Goal: Contribute content: Contribute content

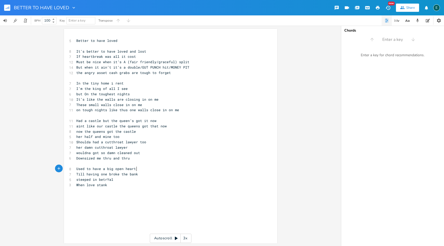
click at [136, 169] on pre "Used to have a big open heart" at bounding box center [168, 168] width 186 height 5
type textarea "Til i was cheated on in thec worst"
click at [115, 176] on span "Til i was cheated on in thec worst" at bounding box center [111, 174] width 70 height 5
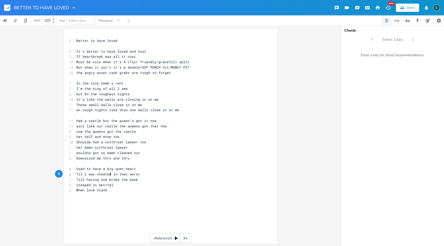
click at [125, 175] on span "Til i was cheated in thec worst" at bounding box center [108, 174] width 64 height 5
click at [138, 175] on pre "Til i was cheated in the worst" at bounding box center [168, 174] width 186 height 5
type textarea "forced to pay and pay"
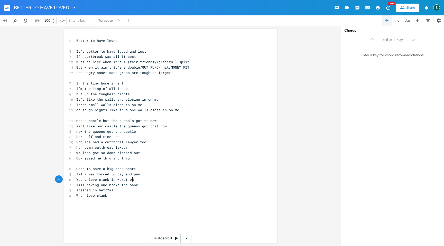
type textarea "Yeah, love stank in worst way"
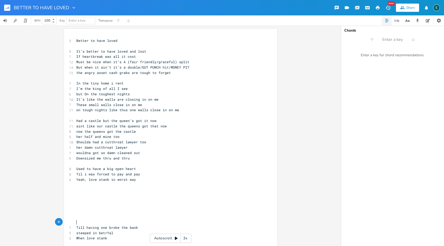
click at [101, 137] on span "her half and mine too" at bounding box center [97, 136] width 43 height 5
type textarea "all of"
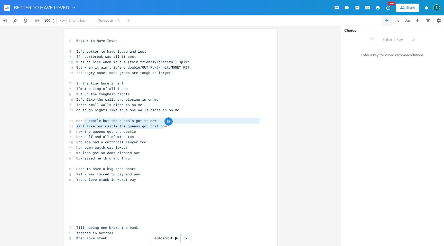
type textarea "Had a castle but the queen’s got it now aint like our castle the queens got tha…"
drag, startPoint x: 165, startPoint y: 127, endPoint x: 71, endPoint y: 121, distance: 94.3
click at [75, 121] on div "5 Better to have loved ​ 8 It’s better to have loved and lost 7 If heartbreak w…" at bounding box center [168, 145] width 186 height 214
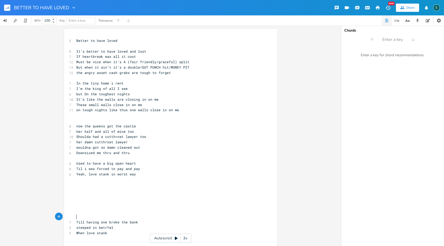
click at [82, 218] on pre "​" at bounding box center [168, 216] width 186 height 5
click at [91, 143] on span "her damn cutthroat lawyer" at bounding box center [101, 142] width 51 height 5
type textarea "slic"
type textarea "ruthless"
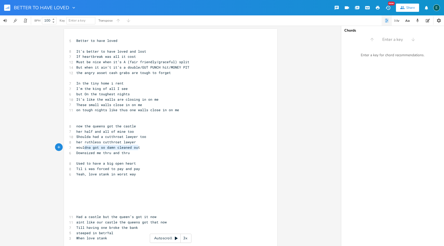
type textarea "wouldna got so damn cleaned out"
drag, startPoint x: 138, startPoint y: 148, endPoint x: 68, endPoint y: 147, distance: 69.7
click at [75, 147] on div "7 wouldna got so damn cleaned out" at bounding box center [168, 147] width 186 height 5
click at [82, 213] on pre "​" at bounding box center [168, 211] width 186 height 5
click at [143, 138] on pre "Shoulda had a cutthroat lawyer too" at bounding box center [168, 136] width 186 height 5
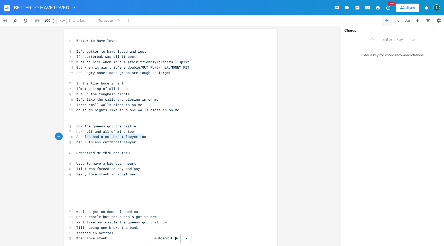
type textarea "Shoulda had a cutthroat lawyer too"
drag, startPoint x: 145, startPoint y: 138, endPoint x: 63, endPoint y: 135, distance: 82.3
click at [64, 135] on div "Shoulda had a cutthroat lawyer too x 5 Better to have loved ​ 8 It’s better to …" at bounding box center [170, 144] width 213 height 230
click at [89, 206] on pre "​" at bounding box center [168, 206] width 186 height 5
click at [99, 137] on pre "​" at bounding box center [168, 136] width 186 height 5
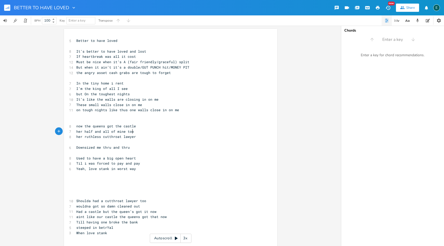
click at [99, 142] on pre "​" at bounding box center [168, 142] width 186 height 5
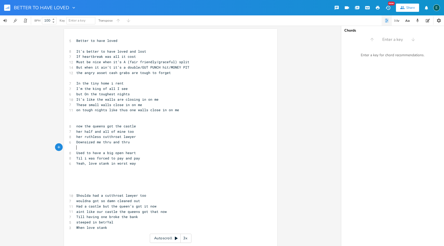
click at [76, 148] on pre "​" at bounding box center [168, 147] width 186 height 5
click at [123, 111] on span "on tough nights like thus one walls close in on me" at bounding box center [127, 110] width 103 height 5
type textarea "i"
type textarea "Must be nice when it’s A (fair friendly/graceful) split"
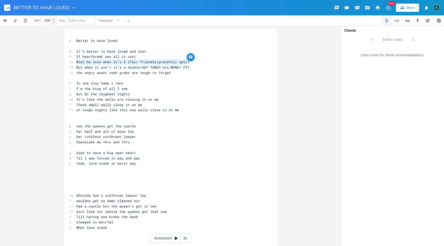
drag, startPoint x: 186, startPoint y: 62, endPoint x: 71, endPoint y: 62, distance: 114.7
click at [75, 62] on div "12 Must be nice when it’s A (fair friendly/graceful) split" at bounding box center [168, 61] width 186 height 5
click at [86, 190] on pre "​" at bounding box center [168, 190] width 186 height 5
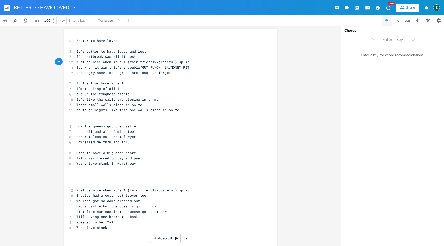
click at [137, 62] on span "Must be nice when it’s A (fair friendly/graceful) split" at bounding box center [132, 62] width 113 height 5
type textarea "a"
click at [163, 63] on span "Must be nice when it’s a friendly/graceful) split" at bounding box center [126, 62] width 101 height 5
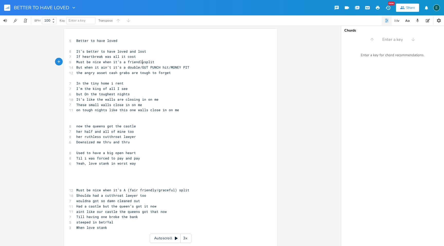
scroll to position [0, 1]
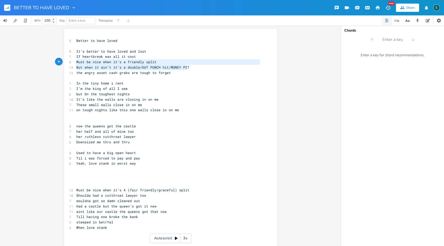
type textarea "But when it ain’t it’s a double/GUT PUNCH hit/MONEY PIT"
drag, startPoint x: 187, startPoint y: 68, endPoint x: 61, endPoint y: 65, distance: 125.5
click at [61, 65] on div "But when it ain’t it’s a double/GUT PUNCH hit/MONEY PIT x 5 Better to have love…" at bounding box center [170, 136] width 341 height 221
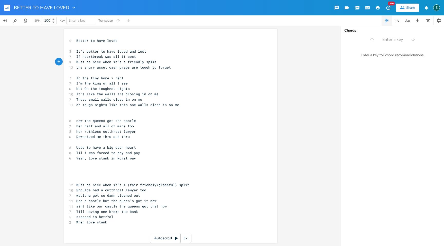
click at [80, 180] on pre "​" at bounding box center [168, 179] width 186 height 5
click at [131, 89] on pre "but On the toughest nights" at bounding box center [168, 88] width 186 height 5
type textarea "on dark nights like this"
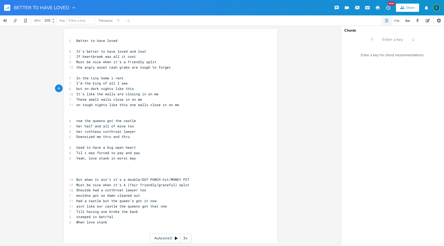
click at [89, 89] on span "but on dark nights like this" at bounding box center [105, 88] width 58 height 5
type textarea "the"
click at [105, 90] on span "but on the dark nights like this" at bounding box center [109, 88] width 66 height 5
type textarea "est"
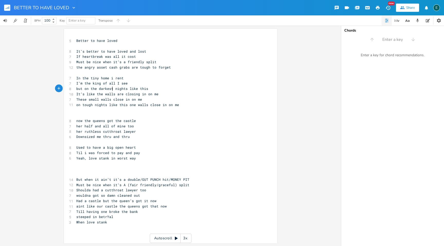
scroll to position [0, 5]
click at [152, 88] on pre "but on the darkest nights like this" at bounding box center [168, 88] width 186 height 5
type textarea "s"
drag, startPoint x: 95, startPoint y: 95, endPoint x: 89, endPoint y: 96, distance: 5.5
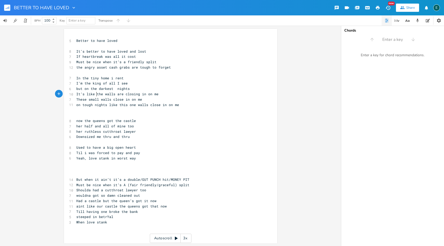
click at [89, 96] on span "It’s like the walls are closing in on me" at bounding box center [117, 94] width 82 height 5
type textarea "ke"
click at [94, 95] on span "It’s like the walls are closing in on me" at bounding box center [117, 94] width 82 height 5
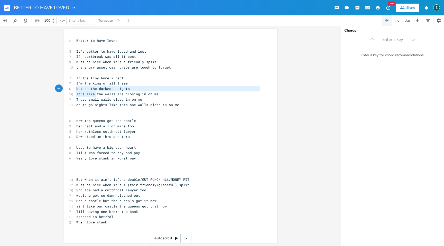
type textarea "It’s like"
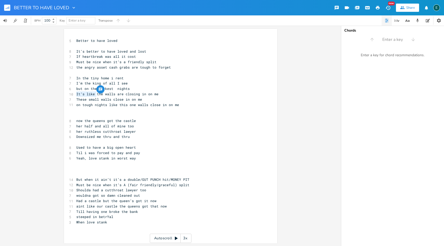
drag, startPoint x: 95, startPoint y: 95, endPoint x: 71, endPoint y: 94, distance: 23.9
click at [75, 94] on div "10 It’s like the walls are closing in on me" at bounding box center [168, 94] width 186 height 5
click at [101, 94] on span "the walls are closing in on me" at bounding box center [107, 94] width 62 height 5
type textarea "start"
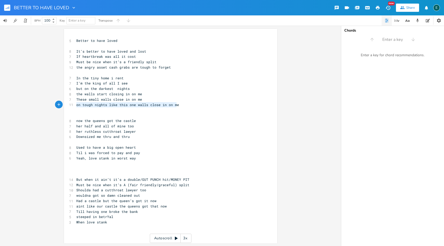
type textarea "These small walls close in on me on tough nights like this one walls close in o…"
drag, startPoint x: 177, startPoint y: 106, endPoint x: 65, endPoint y: 101, distance: 112.0
click at [65, 101] on div "These small walls close in on me on tough nights like this one walls close in o…" at bounding box center [170, 136] width 213 height 215
click at [80, 175] on pre "​" at bounding box center [168, 174] width 186 height 5
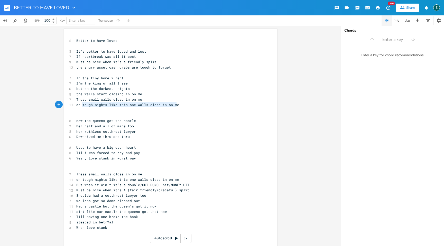
type textarea "e small walls close in on me on tough nights like this one walls close in on me"
drag, startPoint x: 176, startPoint y: 105, endPoint x: 83, endPoint y: 100, distance: 93.5
click at [83, 100] on div "5 Better to have loved ​ 8 It’s better to have loved and lost 7 If heartbreak w…" at bounding box center [168, 139] width 186 height 203
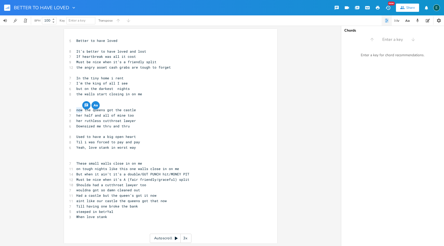
drag, startPoint x: 81, startPoint y: 111, endPoint x: 69, endPoint y: 109, distance: 12.4
click at [75, 109] on div "8 now the queens got the castle" at bounding box center [168, 109] width 186 height 5
type textarea "yes"
click at [101, 110] on span "yes the queens got the castle" at bounding box center [106, 110] width 60 height 5
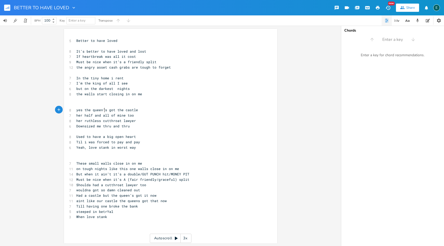
type textarea "'"
click at [81, 112] on span "yes the queen's got the castle" at bounding box center [107, 110] width 62 height 5
type textarea ","
click at [92, 104] on pre "​" at bounding box center [168, 104] width 186 height 5
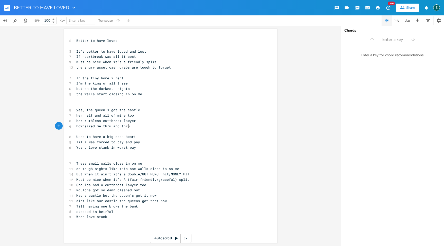
click at [131, 127] on pre "Downsized me thru and thru" at bounding box center [168, 126] width 186 height 5
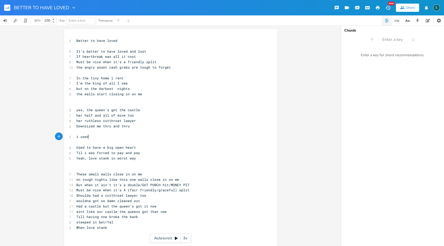
scroll to position [0, 9]
type textarea "i used"
type textarea "once dreamerd"
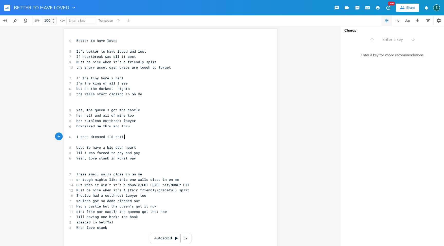
type textarea "ed i'd retire"
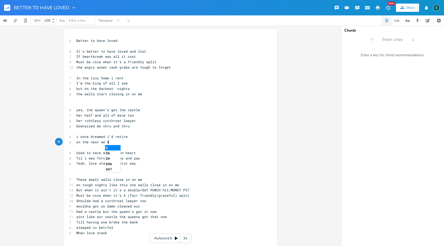
scroll to position [0, 26]
type textarea "on the nest we'd worked to build"
click at [98, 143] on span "on the nest we'd worked to build" at bounding box center [109, 142] width 66 height 5
type textarea "egg"
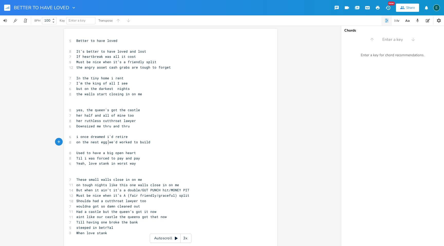
scroll to position [0, 6]
click at [152, 144] on pre "on the nest egg we'd worked to build" at bounding box center [168, 142] width 186 height 5
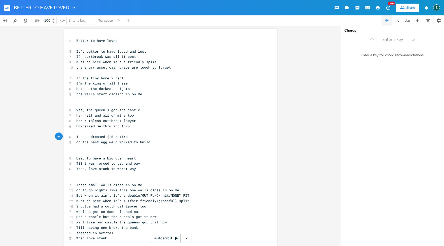
click at [107, 138] on span "i once dreamed i'd retire" at bounding box center [101, 136] width 51 height 5
click at [111, 143] on span "on the nest egg we'd worked to build" at bounding box center [113, 142] width 74 height 5
type textarea "i"
drag, startPoint x: 86, startPoint y: 143, endPoint x: 75, endPoint y: 143, distance: 11.3
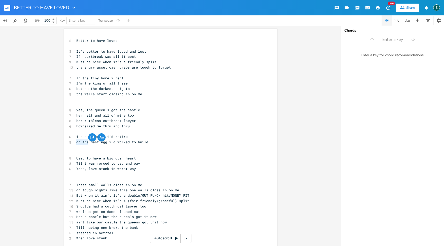
click at [76, 143] on span "on the nest egg i'd worked to build" at bounding box center [112, 142] width 72 height 5
type textarea "with"
click at [125, 144] on span "with nest egg i'd worked to build" at bounding box center [110, 142] width 68 height 5
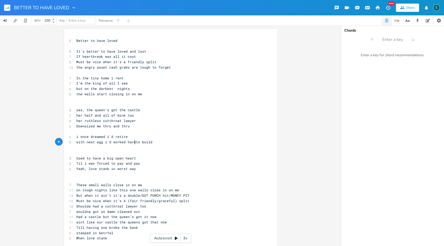
type textarea "hard"
click at [154, 141] on pre "with nest egg i'd worked hard to build" at bounding box center [168, 142] width 186 height 5
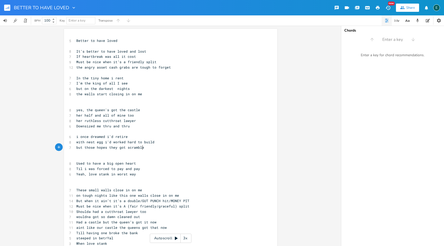
type textarea "but those hopes they got scrambled"
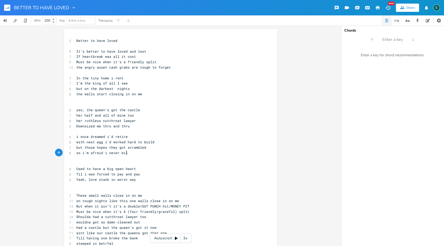
scroll to position [0, 36]
type textarea "so i'm afraid i never will"
click at [115, 90] on span "but on the darkest nights" at bounding box center [102, 88] width 53 height 5
click at [95, 100] on pre "​" at bounding box center [168, 99] width 186 height 5
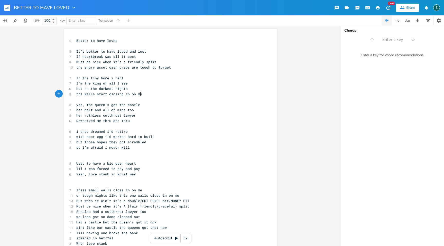
click at [105, 143] on span "but those hopes they got scrambled" at bounding box center [111, 142] width 70 height 5
type textarea ","
click at [75, 51] on pre "It’s better to have loved and lost" at bounding box center [168, 51] width 186 height 5
type textarea "they say"
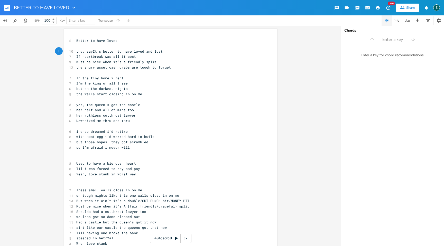
scroll to position [0, 13]
click at [75, 57] on pre "If heartbreak was all it cost" at bounding box center [168, 56] width 186 height 5
type textarea "but that's"
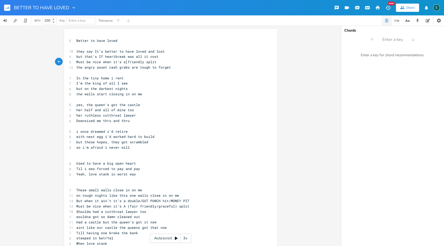
click at [125, 62] on span "Must be nice when it’s a friendly split" at bounding box center [116, 62] width 80 height 5
type textarea "fairly"
click at [127, 69] on span "the angry asset cash grabs are tough to forget" at bounding box center [123, 67] width 95 height 5
type textarea ","
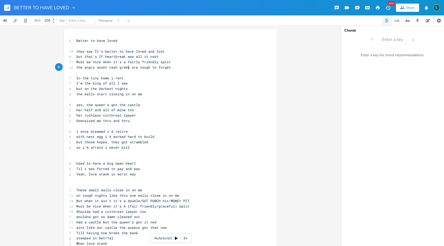
scroll to position [0, 1]
click at [107, 106] on span "yes, the queen's got the castle" at bounding box center [108, 105] width 64 height 5
type textarea "n"
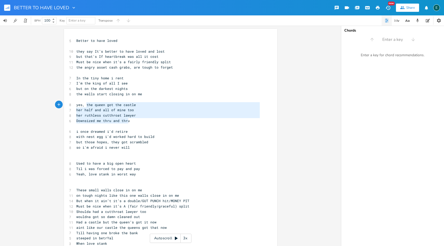
type textarea "yes, the queen got the castle her half and all of mine too her ruthless cutthro…"
drag, startPoint x: 130, startPoint y: 122, endPoint x: 86, endPoint y: 100, distance: 49.4
click at [86, 100] on div "5 Better to have loved ​ 10 they say It’s better to have loved and lost 9 but t…" at bounding box center [168, 147] width 186 height 219
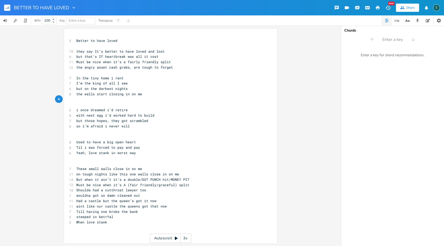
click at [88, 73] on pre "​" at bounding box center [168, 72] width 186 height 5
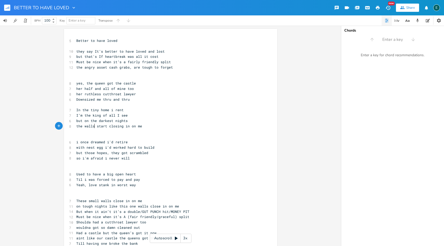
click at [93, 127] on span "the walls start closing in on me" at bounding box center [109, 126] width 66 height 5
type textarea ","
click at [130, 120] on pre "but on the darkest nights" at bounding box center [168, 120] width 186 height 5
type textarea "the walls"
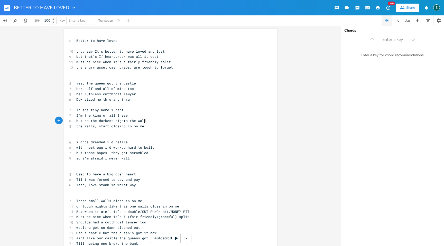
scroll to position [0, 15]
click at [96, 127] on span "the walls, start closing in on me" at bounding box center [110, 126] width 68 height 5
click at [75, 73] on pre "​" at bounding box center [168, 72] width 186 height 5
type textarea "and write off, once you've loved and lost"
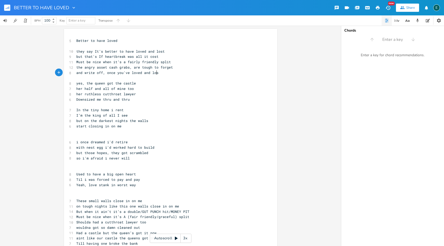
scroll to position [0, 61]
click at [105, 68] on span "the angry asset cash grabs, are tough to forget" at bounding box center [124, 67] width 97 height 5
type textarea "vengeful"
click at [173, 95] on pre "her ruthless cutthroat lawyer" at bounding box center [168, 94] width 186 height 5
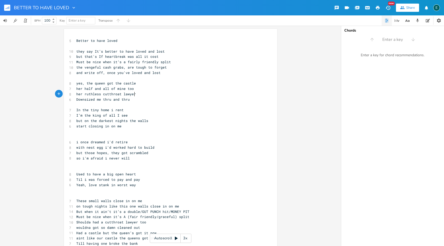
click at [81, 73] on span "and write off, once you've loved and lost" at bounding box center [118, 72] width 84 height 5
type textarea "let alone"
click at [417, 21] on icon "button" at bounding box center [418, 21] width 3 height 4
click at [344, 39] on button "Rec" at bounding box center [349, 39] width 15 height 8
click at [344, 39] on button "End" at bounding box center [349, 39] width 15 height 8
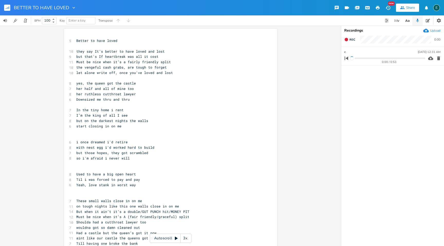
type input "ch"
click at [96, 47] on pre "​" at bounding box center [168, 45] width 186 height 5
type textarea "A B"
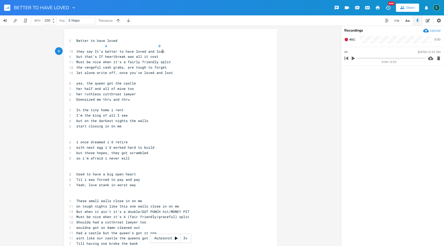
click at [185, 54] on pre "but that's If heartbreak was all it cost" at bounding box center [168, 56] width 186 height 5
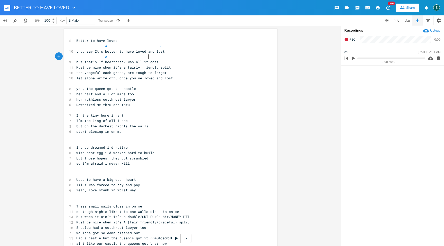
scroll to position [0, 21]
type textarea "A B"
click at [177, 59] on pre "A B" at bounding box center [168, 56] width 186 height 5
click at [166, 60] on pre "but that's If heartbreak was all it cost" at bounding box center [168, 61] width 186 height 5
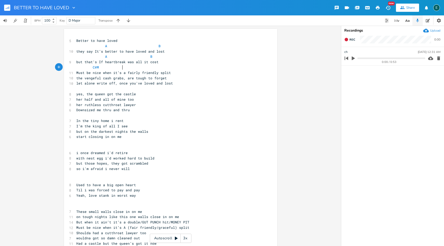
scroll to position [0, 26]
type textarea "C#M"
click at [137, 73] on span "Must be nice when it’s a fairly friendly split" at bounding box center [123, 72] width 95 height 5
click at [120, 67] on span "C#M" at bounding box center [101, 67] width 51 height 5
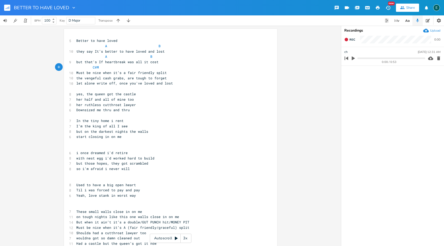
type textarea "D"
click at [190, 70] on pre "Must be nice when it’s a fair friendly split" at bounding box center [168, 72] width 186 height 5
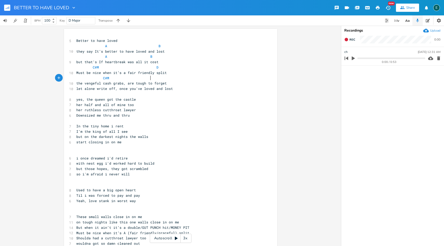
scroll to position [0, 38]
type textarea "C#M B"
click at [176, 83] on pre "the vengeful cash grabs, are tough to forget" at bounding box center [168, 83] width 186 height 5
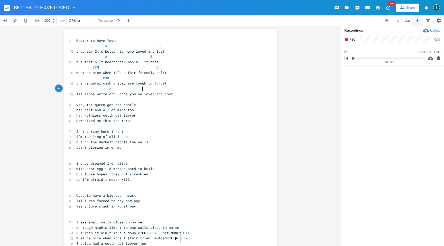
scroll to position [0, 30]
type textarea "A B E"
click at [85, 85] on span "the vengeful cash grabs, are tough to forget" at bounding box center [121, 83] width 91 height 5
click at [83, 85] on span "the vengeful cash grabs, are tough to forget" at bounding box center [121, 83] width 91 height 5
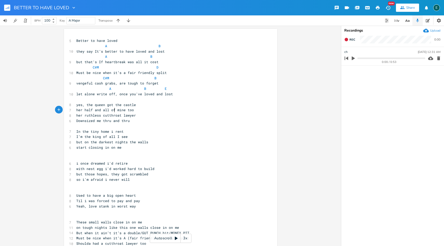
click at [112, 110] on span "her half and all of mine too" at bounding box center [105, 110] width 58 height 5
click at [105, 47] on span "A" at bounding box center [106, 46] width 2 height 5
type textarea "E"
click at [223, 81] on pre "vengeful cash grabs, are tough to forget" at bounding box center [168, 83] width 186 height 5
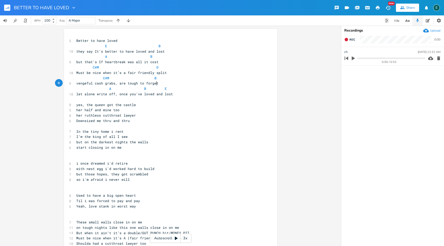
click at [143, 89] on span "A B E" at bounding box center [121, 88] width 91 height 5
click at [156, 91] on span "A E" at bounding box center [120, 88] width 88 height 5
click at [345, 40] on icon "button" at bounding box center [346, 39] width 3 height 3
click at [345, 40] on rect "button" at bounding box center [346, 39] width 3 height 3
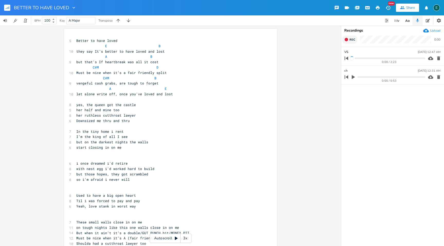
type input "V"
type input "CH VS"
click at [438, 77] on icon "button" at bounding box center [438, 77] width 3 height 4
click at [109, 101] on pre "​" at bounding box center [168, 99] width 186 height 5
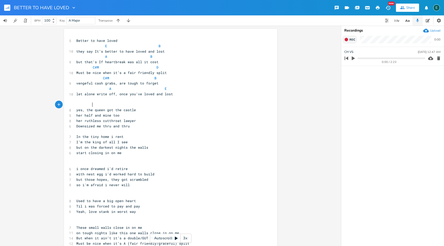
scroll to position [0, 8]
type textarea "F$"
type textarea "#M."
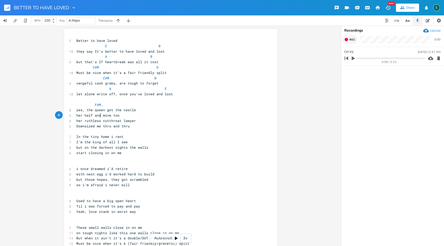
click at [99, 116] on span "her half and mine too" at bounding box center [97, 115] width 43 height 5
type textarea ","
click at [344, 38] on button "Rec" at bounding box center [349, 39] width 15 height 8
click at [344, 38] on button "End" at bounding box center [349, 39] width 15 height 8
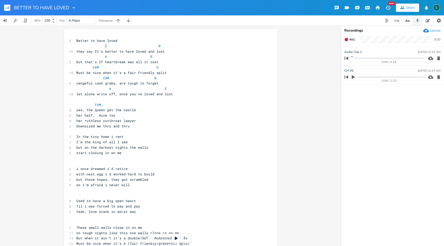
click at [351, 55] on div "0:00 / 0:14" at bounding box center [384, 58] width 83 height 8
type input "RIFF"
click at [346, 38] on icon "button" at bounding box center [346, 39] width 3 height 3
click at [346, 38] on rect "button" at bounding box center [346, 39] width 3 height 3
type input "VS/CH"
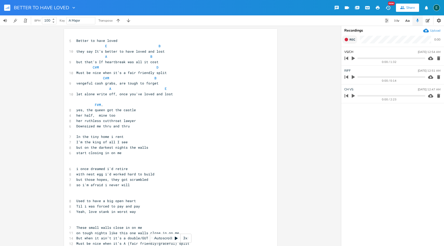
click at [135, 110] on pre "yes, the queen got the castle" at bounding box center [168, 109] width 186 height 5
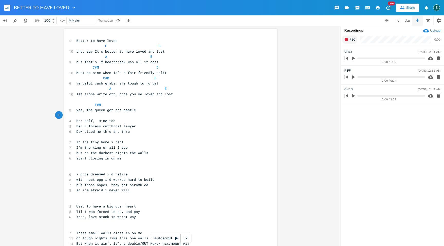
click at [101, 107] on span "F#M ." at bounding box center [89, 105] width 27 height 5
click at [77, 117] on pre "​" at bounding box center [168, 115] width 186 height 5
type textarea "E"
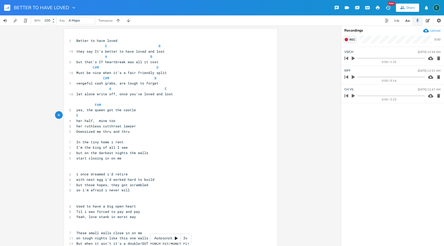
click at [118, 120] on pre "her half, mine too" at bounding box center [168, 120] width 186 height 5
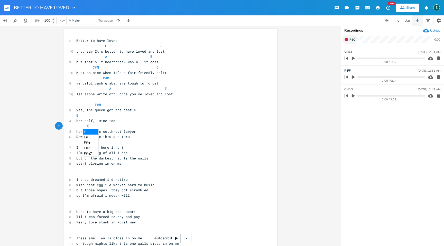
scroll to position [0, 7]
type textarea "F#M"
click at [136, 130] on pre "her ruthless cutthroat lawyer" at bounding box center [168, 131] width 186 height 5
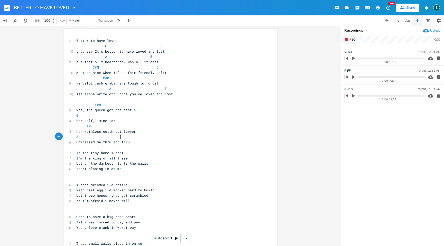
scroll to position [0, 21]
type textarea "A B"
click at [184, 145] on pre "​" at bounding box center [168, 147] width 186 height 5
click at [124, 152] on pre "In the tiny home i rent" at bounding box center [168, 152] width 186 height 5
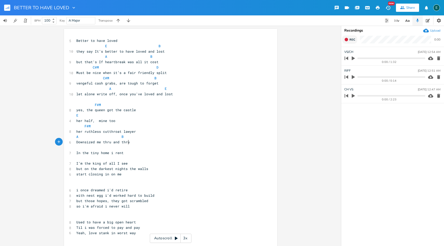
click at [100, 145] on pre "​" at bounding box center [168, 147] width 186 height 5
click at [99, 148] on pre "​" at bounding box center [168, 147] width 186 height 5
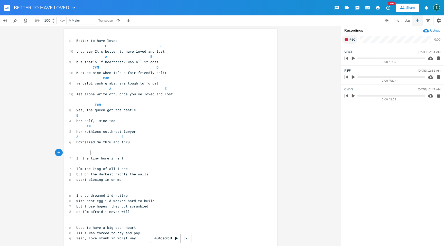
scroll to position [0, 7]
type textarea "F#M"
click at [140, 153] on pre "F#M" at bounding box center [168, 152] width 186 height 5
click at [78, 164] on pre "​" at bounding box center [168, 163] width 186 height 5
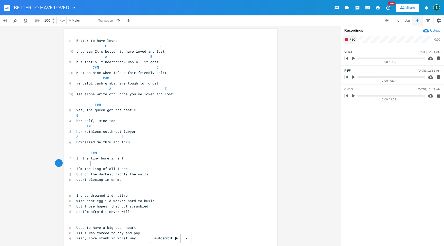
scroll to position [0, 7]
type textarea "E"
click at [138, 165] on pre "E" at bounding box center [168, 163] width 186 height 5
click at [137, 169] on pre "I’m the king of all I see" at bounding box center [168, 168] width 186 height 5
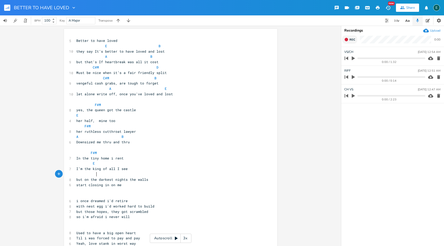
scroll to position [0, 9]
type textarea "F#M"
click at [155, 179] on pre "but on the darkest nights the walls" at bounding box center [168, 179] width 186 height 5
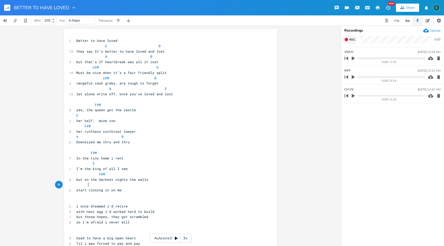
scroll to position [0, 6]
type textarea "A"
click at [101, 190] on span "start closing in on me" at bounding box center [98, 190] width 45 height 5
type textarea ","
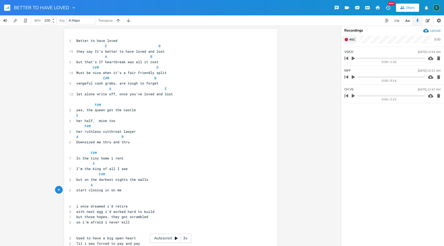
scroll to position [0, 1]
click at [102, 185] on pre "A" at bounding box center [168, 185] width 186 height 5
type textarea "B"
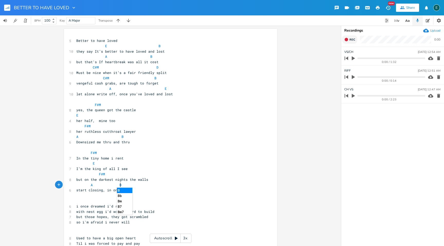
click at [179, 205] on pre "i once dreamed i'd retire" at bounding box center [168, 206] width 186 height 5
click at [154, 211] on pre "with nest egg i'd worked hard to build" at bounding box center [168, 211] width 186 height 5
type textarea "BUIL"
type textarea "built"
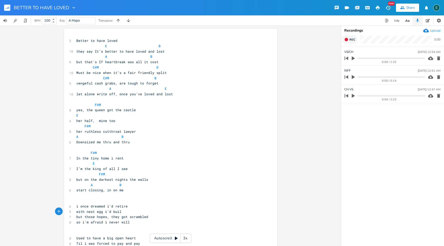
scroll to position [0, 6]
click at [119, 218] on span "but those hopes, they got scrambled" at bounding box center [112, 217] width 72 height 5
click at [101, 223] on span "so i'm afraid i never will" at bounding box center [102, 222] width 53 height 5
type textarea ","
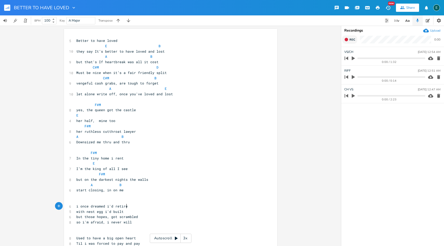
click at [129, 206] on pre "i once dreamed i'd retire" at bounding box center [168, 206] width 186 height 5
click at [131, 216] on pre "with nest egg i'd built" at bounding box center [168, 216] width 186 height 5
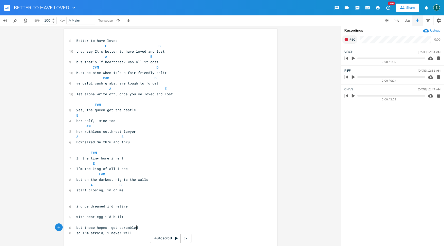
click at [138, 230] on pre "but those hopes, got scrambled" at bounding box center [168, 227] width 186 height 5
click at [76, 47] on span "E B" at bounding box center [118, 46] width 84 height 5
type textarea "CH"
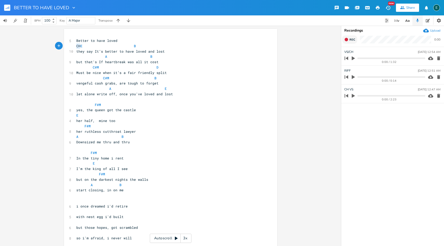
drag, startPoint x: 79, startPoint y: 46, endPoint x: 72, endPoint y: 46, distance: 7.5
click at [72, 46] on div "CH x 5 Better to have loved CH E B 10 they say It’s better to have loved and lo…" at bounding box center [170, 192] width 213 height 327
click at [183, 100] on pre "​" at bounding box center [168, 99] width 186 height 5
click at [126, 190] on pre "start closing, in on me" at bounding box center [168, 190] width 186 height 5
type textarea "[CH]"
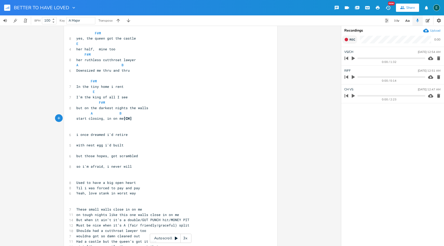
scroll to position [75, 0]
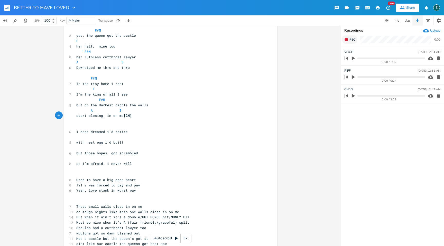
click at [82, 127] on pre "​" at bounding box center [168, 126] width 186 height 5
type textarea "F#M"
click at [146, 146] on pre "​" at bounding box center [168, 147] width 186 height 5
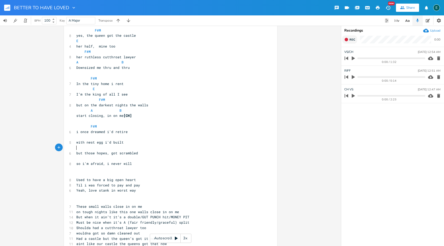
click at [86, 139] on pre "​" at bounding box center [168, 137] width 186 height 5
type textarea "E"
click at [77, 148] on pre "​" at bounding box center [168, 147] width 186 height 5
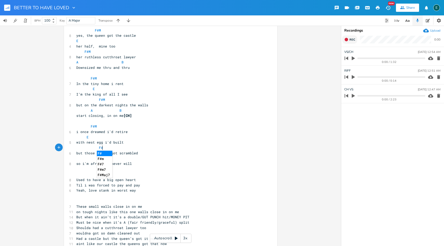
type textarea "F#M"
click at [149, 149] on pre "F#M" at bounding box center [168, 147] width 186 height 5
click at [80, 161] on pre "​" at bounding box center [168, 158] width 186 height 5
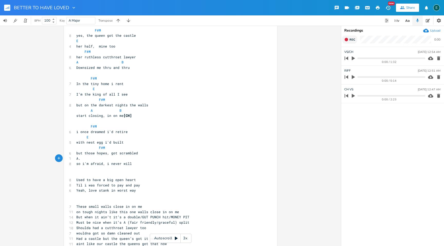
type textarea "A. B"
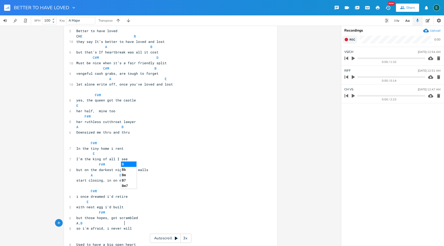
scroll to position [9, 0]
click at [96, 113] on span "her half, mine too" at bounding box center [95, 112] width 39 height 5
click at [83, 161] on span "I’m the king of all I see" at bounding box center [101, 160] width 51 height 5
type textarea "ST"
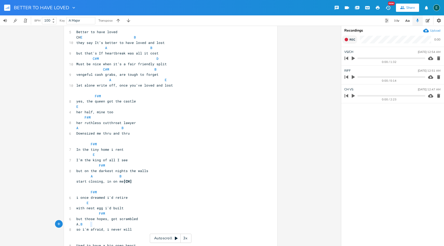
drag, startPoint x: 91, startPoint y: 225, endPoint x: 88, endPoint y: 224, distance: 3.1
click at [83, 224] on span "A. B" at bounding box center [79, 224] width 6 height 5
type textarea "A"
click at [91, 199] on li "A" at bounding box center [96, 197] width 15 height 5
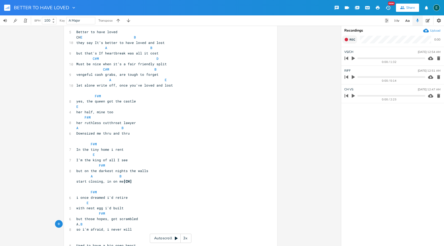
click at [189, 209] on pre "with nest egg i'd built" at bounding box center [168, 208] width 186 height 5
click at [83, 225] on span "A. B" at bounding box center [79, 224] width 6 height 5
click at [83, 224] on span "A. B" at bounding box center [79, 224] width 6 height 5
type textarea "A"
click at [193, 217] on pre "but those hopes, got scrambled" at bounding box center [168, 219] width 186 height 5
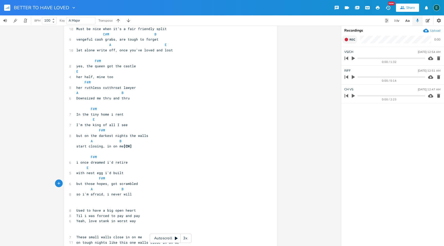
scroll to position [46, 0]
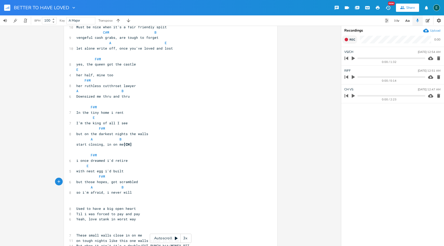
click at [79, 206] on pre "​" at bounding box center [168, 203] width 186 height 5
type textarea "C#M"
click at [148, 205] on pre "C#M" at bounding box center [168, 203] width 186 height 5
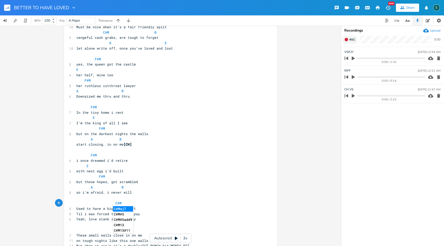
click at [145, 207] on pre "Used to have a big open heart" at bounding box center [168, 208] width 186 height 5
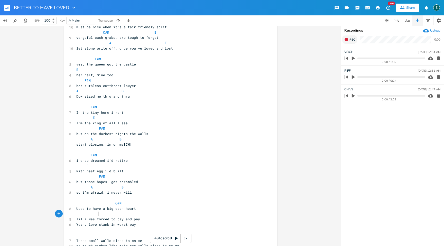
scroll to position [0, 9]
type textarea "G#M"
click at [156, 219] on pre "Til i was forced to pay and pay" at bounding box center [168, 219] width 186 height 5
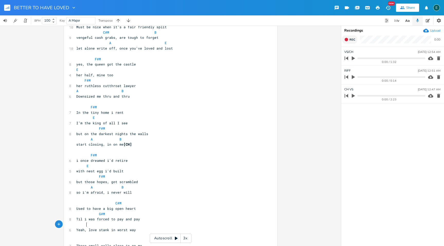
type textarea "C. C"
type textarea "F#M"
click at [116, 226] on span "F#M" at bounding box center [102, 224] width 53 height 5
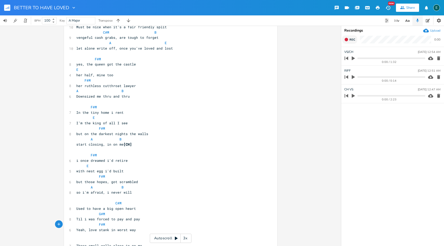
type textarea "B"
click at [253, 166] on pre "E" at bounding box center [168, 166] width 186 height 5
click at [347, 39] on icon "button" at bounding box center [346, 39] width 3 height 3
click at [347, 39] on rect "button" at bounding box center [346, 39] width 3 height 3
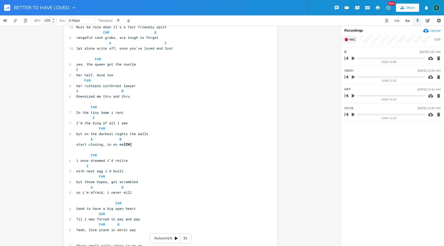
type input "BR"
click at [76, 204] on span "C#M" at bounding box center [98, 203] width 45 height 5
type textarea "BR"
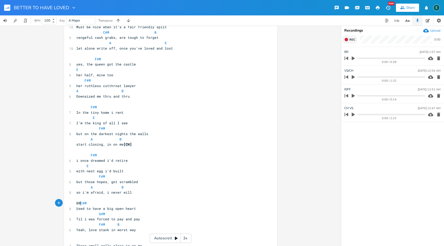
click at [132, 193] on pre "so i'm afraid, i never will" at bounding box center [168, 192] width 186 height 5
type textarea "[CH]"
click at [124, 146] on span "[CH]" at bounding box center [128, 144] width 8 height 5
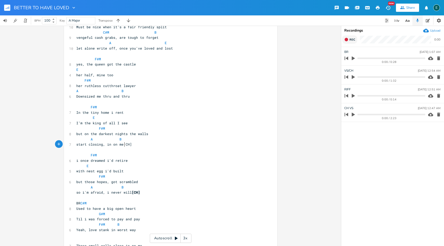
type textarea "("
click at [137, 146] on pre "start closing, in on me (CH]" at bounding box center [168, 144] width 186 height 5
type textarea ")"
click at [132, 193] on span "[CH]" at bounding box center [136, 192] width 8 height 5
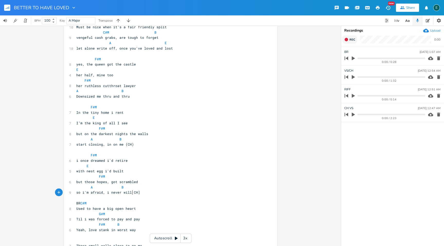
type textarea "("
click at [141, 194] on pre "so i'm afraid, i never will (CH]" at bounding box center [168, 192] width 186 height 5
type textarea ")"
click at [137, 230] on pre "Yeah, love stank in worst way" at bounding box center [168, 230] width 186 height 5
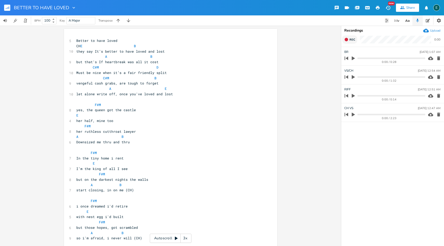
type textarea "(CH)"
click at [346, 40] on icon "button" at bounding box center [346, 39] width 3 height 3
click at [346, 40] on rect "button" at bounding box center [346, 39] width 3 height 3
type input "NEW CH [PERSON_NAME]"
click at [98, 142] on span "Downsized me thru and thru" at bounding box center [102, 142] width 53 height 5
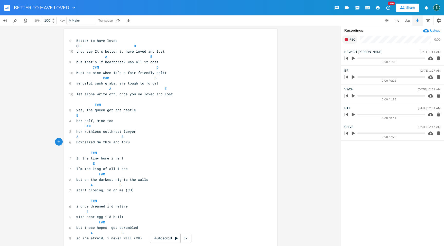
type textarea ","
click at [102, 192] on span "start closing, in on me (CH)" at bounding box center [105, 190] width 58 height 5
click at [104, 191] on span "start closing, in on me (CH)" at bounding box center [105, 190] width 58 height 5
click at [106, 192] on span "start closing in on me (CH)" at bounding box center [104, 190] width 56 height 5
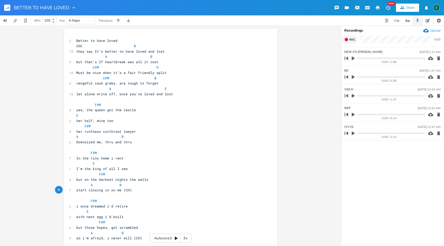
type textarea ","
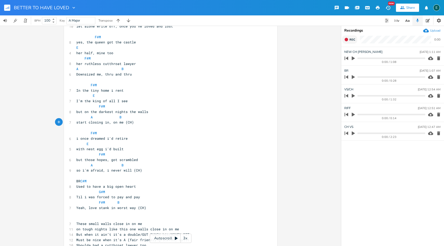
scroll to position [73, 0]
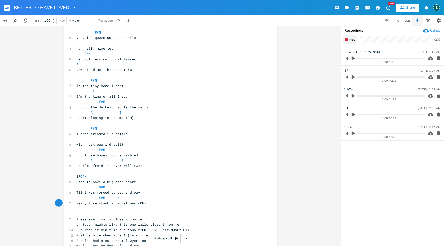
click at [107, 204] on span "Yeah, love stank in worst way (CH)" at bounding box center [111, 203] width 70 height 5
type textarea ","
click at [87, 204] on span "Yeah, love stank, in worst way (CH)" at bounding box center [112, 203] width 72 height 5
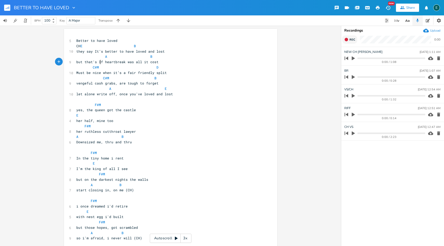
click at [98, 62] on span "but that's If heartbreak was all it cost" at bounding box center [117, 62] width 82 height 5
type textarea "i"
click at [138, 229] on pre "but those hopes, got scrambled" at bounding box center [168, 227] width 186 height 5
type textarea "/dashed/crushed"
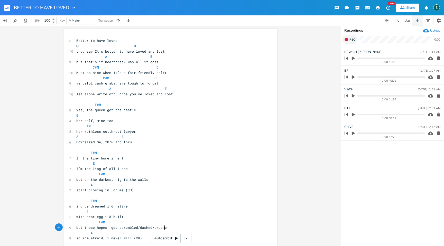
scroll to position [0, 25]
drag, startPoint x: 118, startPoint y: 41, endPoint x: 58, endPoint y: 35, distance: 60.0
click at [58, 35] on div "Better to have loved x 5 Better to have loved CH E B 10 they say It’s better to…" at bounding box center [170, 136] width 341 height 221
type textarea "BETTER TO HAVE LOVED"
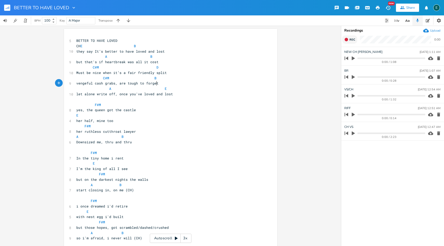
click at [249, 85] on pre "vengeful cash grabs, are tough to forget" at bounding box center [168, 83] width 186 height 5
click at [75, 111] on pre "yes, the queen got the castle" at bounding box center [168, 109] width 186 height 5
type textarea "("
click at [85, 112] on span "(yes, the queen got the castle" at bounding box center [107, 110] width 62 height 5
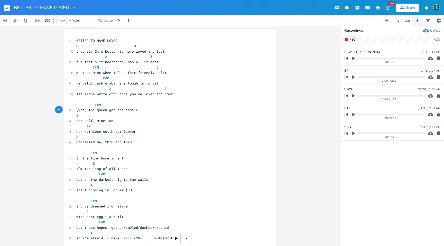
type textarea ")"
click at [178, 123] on pre "her half, mine too" at bounding box center [168, 120] width 186 height 5
click at [172, 142] on pre "Downsized me, thru and thru" at bounding box center [168, 142] width 186 height 5
click at [98, 133] on span "her ruthless cutthroat lawyer" at bounding box center [106, 131] width 60 height 5
type textarea ","
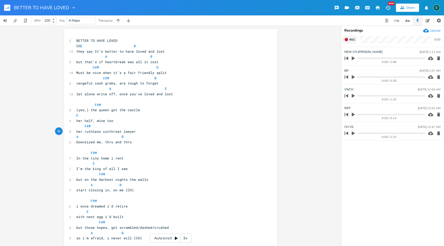
scroll to position [0, 1]
click at [75, 158] on pre "In the tiny home i rent" at bounding box center [168, 158] width 186 height 5
click at [76, 159] on span "In the tiny home i rent" at bounding box center [99, 158] width 47 height 5
type textarea "(NOW)"
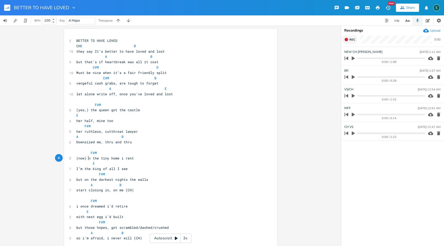
scroll to position [0, 8]
type textarea "now) i"
click at [121, 132] on span "her ruthless, cutthroat lawyer" at bounding box center [107, 131] width 62 height 5
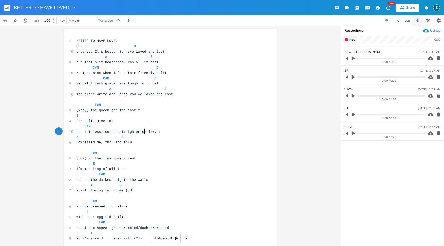
type textarea "/high priced"
click at [117, 138] on span "A B" at bounding box center [99, 136] width 47 height 5
click at [137, 143] on pre "Downsized me, thru and thru" at bounding box center [168, 142] width 186 height 5
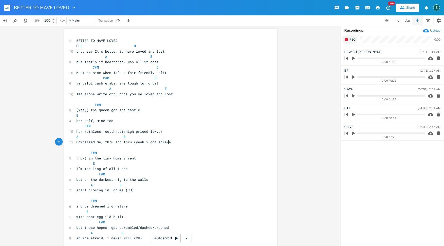
scroll to position [0, 30]
type textarea "(yeah i got screwed)"
type textarea "BETTER TO HAVE"
drag, startPoint x: 104, startPoint y: 41, endPoint x: 74, endPoint y: 41, distance: 30.9
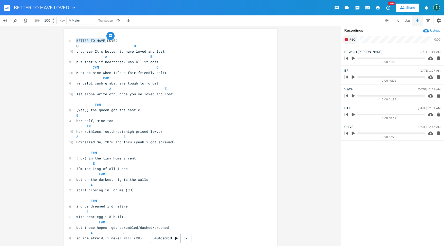
click at [75, 41] on pre "BETTER TO HAVE LOVED" at bounding box center [168, 40] width 186 height 5
click at [89, 41] on pre "LOVED" at bounding box center [168, 40] width 186 height 5
type textarea "and"
type textarea "AND LOST"
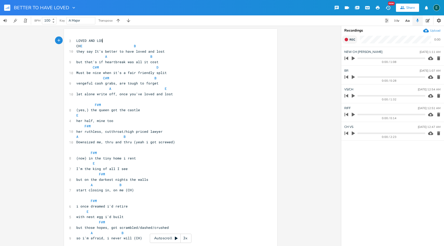
scroll to position [0, 17]
click at [83, 169] on span "I’m the king of all I see" at bounding box center [101, 169] width 51 height 5
type textarea "(STILL)"
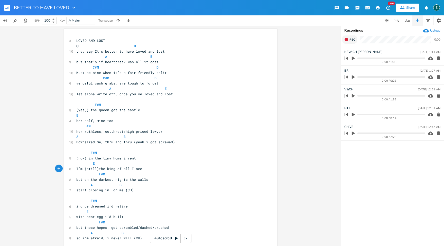
type textarea "still)"
click at [94, 52] on span "they say It’s better to have loved and lost" at bounding box center [120, 51] width 88 height 5
type textarea "i"
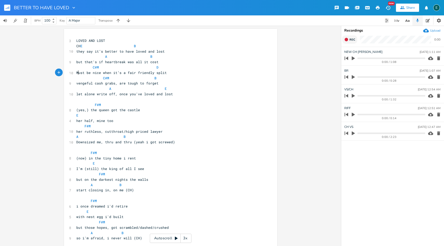
type textarea "ust be nice when it’s a fair friendly split"
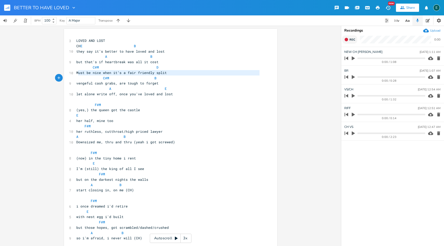
drag, startPoint x: 77, startPoint y: 74, endPoint x: 71, endPoint y: 76, distance: 6.8
click at [71, 76] on div "ust be nice when it’s a fair friendly split x 3 LOVED AND LOST CH E B 10 they s…" at bounding box center [170, 197] width 213 height 337
click at [76, 77] on span "C#M B" at bounding box center [116, 78] width 80 height 5
click at [76, 74] on span "Must be nice when it’s a fair friendly split" at bounding box center [121, 72] width 91 height 5
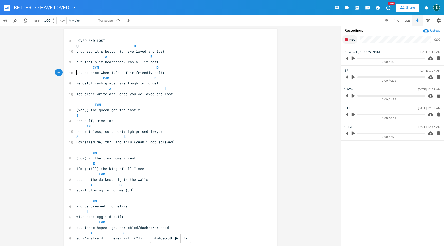
type textarea "m"
click at [76, 144] on span "Downsized me, thru and thru (yeah i got screwed)" at bounding box center [125, 142] width 99 height 5
type textarea "d"
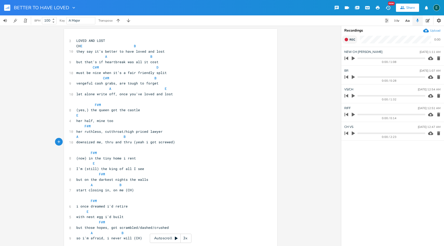
click at [75, 143] on pre "downsized me, thru and thru (yeah i got screwed)" at bounding box center [168, 142] width 186 height 5
type textarea "he"
click at [108, 230] on pre "but those hopes, got scrambled/dashed/crushed" at bounding box center [168, 227] width 186 height 5
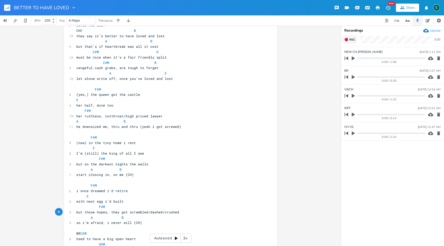
scroll to position [0, 0]
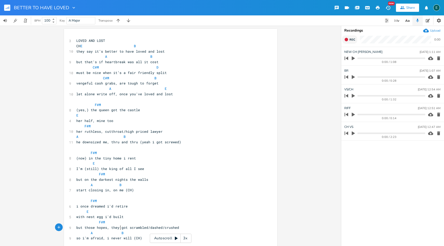
type textarea "they"
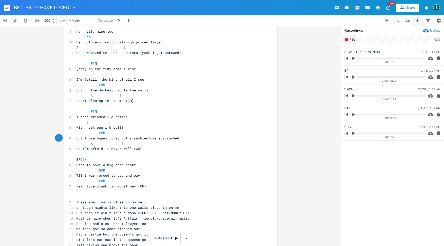
scroll to position [90, 0]
click at [147, 189] on pre "​" at bounding box center [168, 191] width 186 height 5
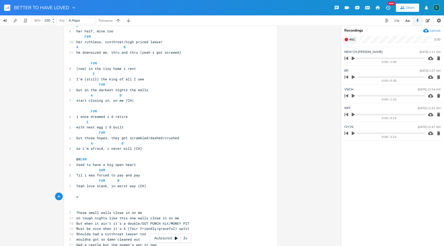
scroll to position [0, 3]
type textarea "© [PERSON_NAME]"
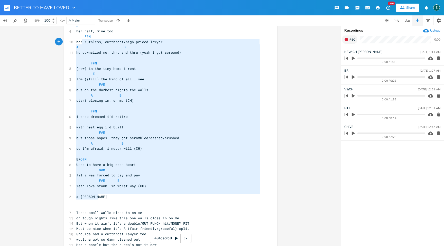
scroll to position [6, 0]
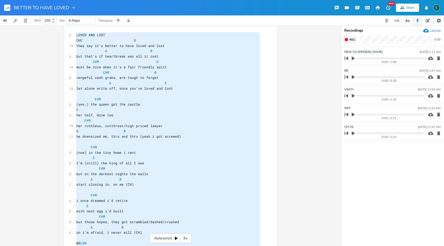
drag, startPoint x: 121, startPoint y: 199, endPoint x: 56, endPoint y: -32, distance: 239.9
click at [56, 0] on html "BETTER TO HAVE LOVED New Share E BPM 100 Key A Major Transpose x 3 LOVED AND LO…" at bounding box center [222, 123] width 444 height 246
type textarea "LOREM IPS DOLO SI A C adip eli se’d eiusmo te inci utlab etd magn A E adm veni'…"
click at [181, 221] on pre "but those hopes, they got scrambled/dashed/crushed" at bounding box center [168, 222] width 186 height 5
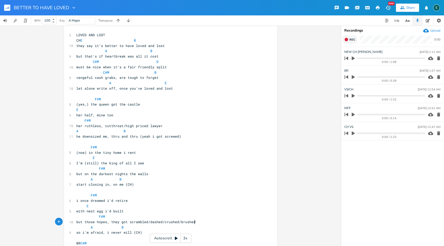
scroll to position [0, 14]
type textarea "/brushed and battered"
click at [187, 222] on span "but those hopes, they got scrambled/dashed/crushed/brushed and battered" at bounding box center [149, 222] width 146 height 5
type textarea "brused and battered"
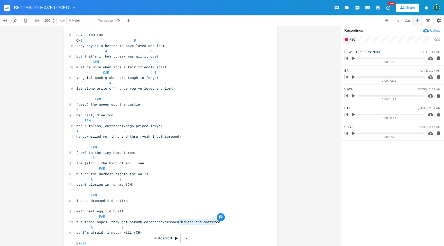
drag, startPoint x: 215, startPoint y: 222, endPoint x: 178, endPoint y: 223, distance: 37.8
click at [178, 223] on pre "but those hopes, they got scrambled/dashed/crushed/brused and battered" at bounding box center [168, 222] width 186 height 5
click at [261, 246] on div "x 3 LOVED AND LOST CH E B 10 they say it’s better to have loved and lost A B 9 …" at bounding box center [174, 198] width 199 height 334
click at [183, 224] on span "but those hopes, they got scrambled/dashed/crushed/brused and battered" at bounding box center [148, 222] width 144 height 5
type textarea "i"
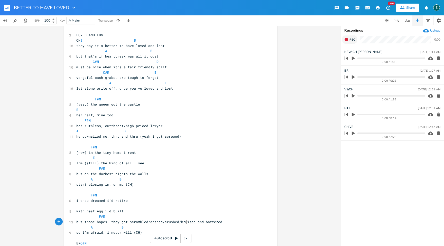
scroll to position [0, 1]
click at [224, 189] on pre "​" at bounding box center [168, 189] width 186 height 5
